Goal: Find specific page/section: Find specific page/section

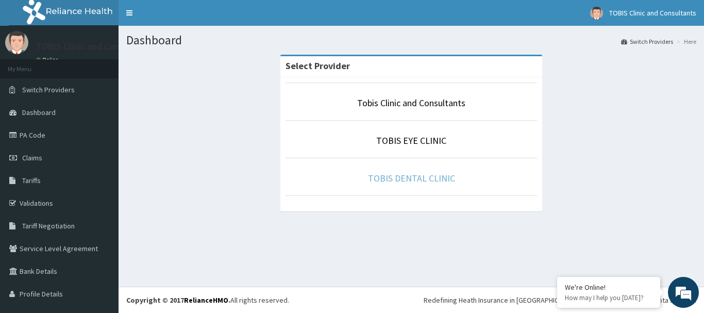
click at [404, 182] on link "TOBIS DENTAL CLINIC" at bounding box center [411, 178] width 87 height 12
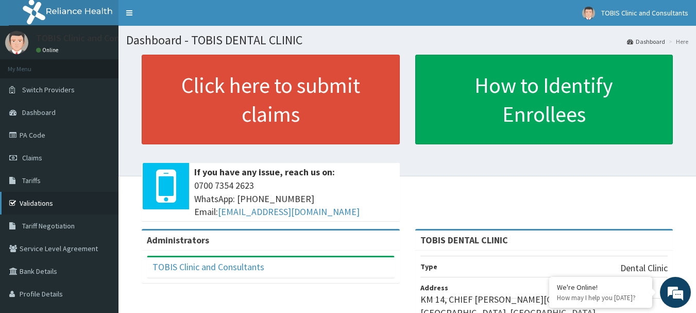
click at [43, 201] on link "Validations" at bounding box center [59, 203] width 118 height 23
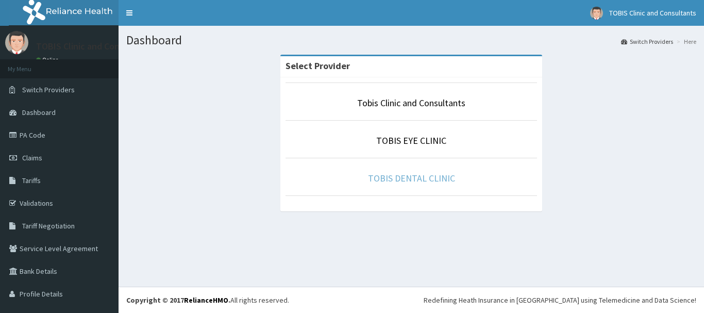
click at [424, 181] on link "TOBIS DENTAL CLINIC" at bounding box center [411, 178] width 87 height 12
